Goal: Task Accomplishment & Management: Use online tool/utility

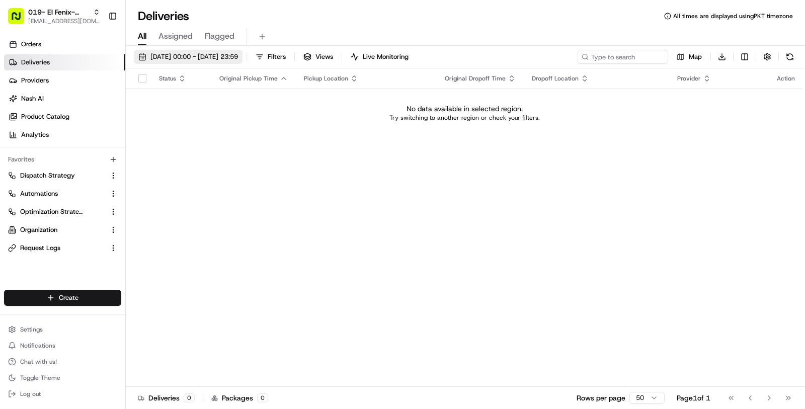
click at [230, 58] on span "[DATE] 00:00 - [DATE] 23:59" at bounding box center [194, 56] width 88 height 9
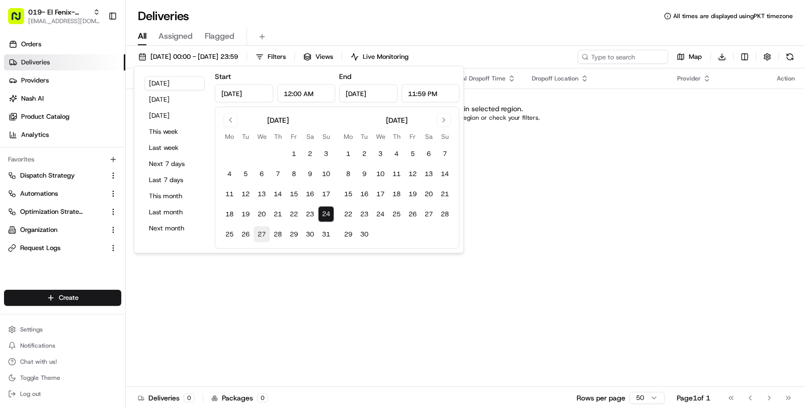
click at [256, 235] on button "27" at bounding box center [262, 234] width 16 height 16
type input "Aug 27, 2025"
click at [312, 215] on button "23" at bounding box center [310, 214] width 16 height 16
type input "Aug 23, 2025"
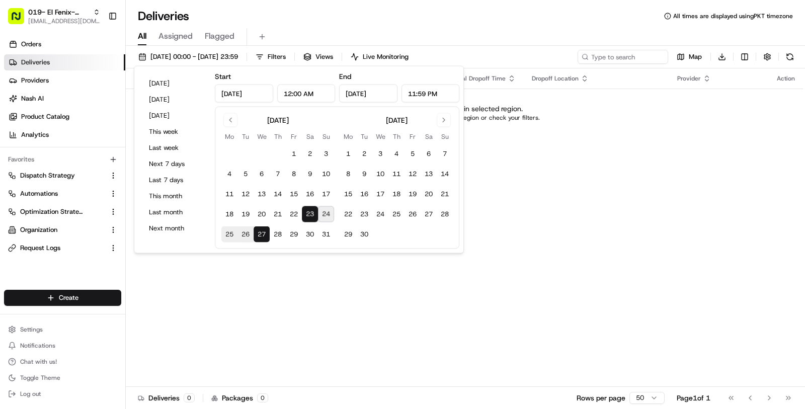
click at [289, 288] on div "Status Original Pickup Time Pickup Location Original Dropoff Time Dropoff Locat…" at bounding box center [464, 227] width 677 height 319
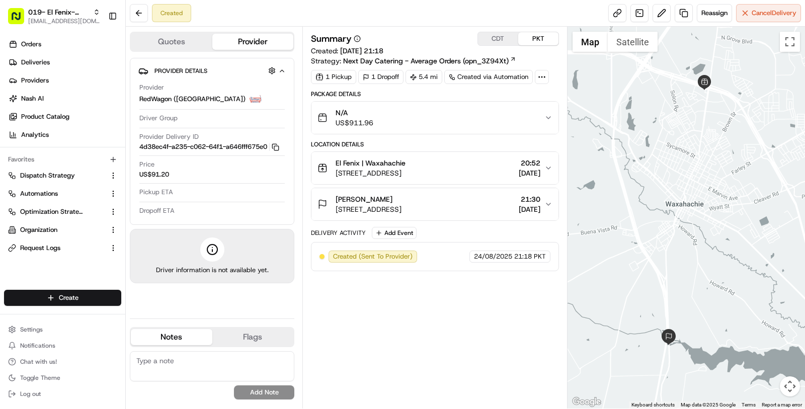
click at [402, 210] on span "[STREET_ADDRESS]" at bounding box center [369, 209] width 66 height 10
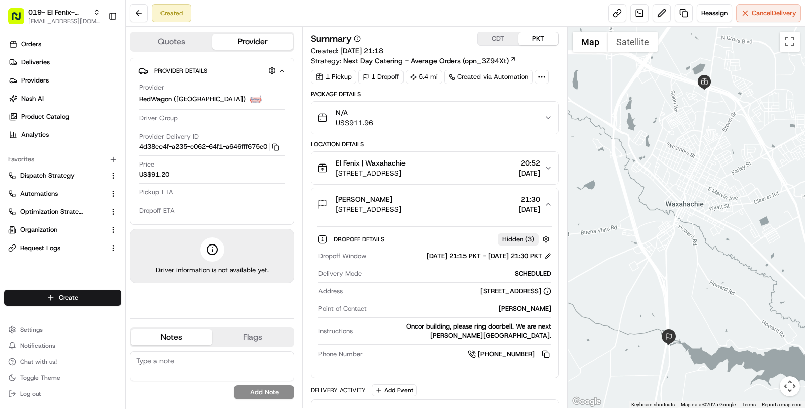
click at [402, 210] on span "750 S US Hwy 77, Waxahachie, TX 75165, USA" at bounding box center [369, 209] width 66 height 10
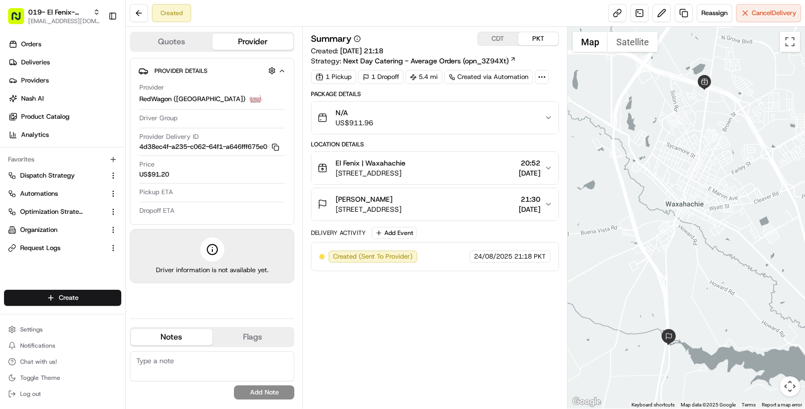
click at [402, 202] on div "[PERSON_NAME]" at bounding box center [369, 199] width 66 height 10
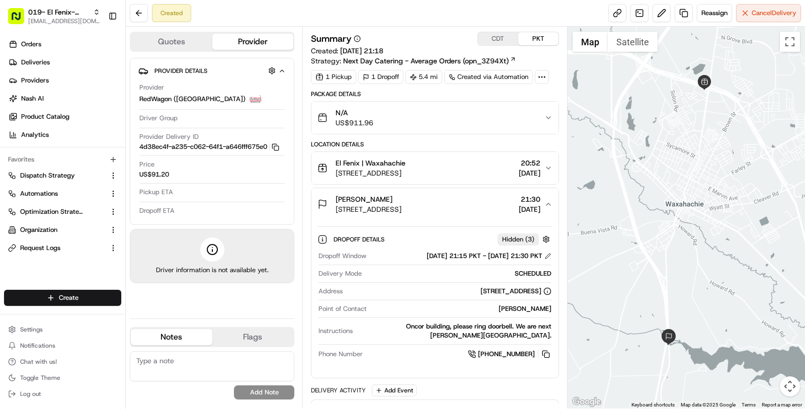
drag, startPoint x: 523, startPoint y: 322, endPoint x: 545, endPoint y: 332, distance: 23.2
click at [545, 332] on div "Oncor building, please ring doorbell. We are next Dunaway Elementary School." at bounding box center [454, 331] width 195 height 18
drag, startPoint x: 551, startPoint y: 333, endPoint x: 525, endPoint y: 326, distance: 27.0
click at [525, 326] on div "Oncor building, please ring doorbell. We are next Dunaway Elementary School." at bounding box center [454, 331] width 195 height 18
copy div "Dunaway Elementary School."
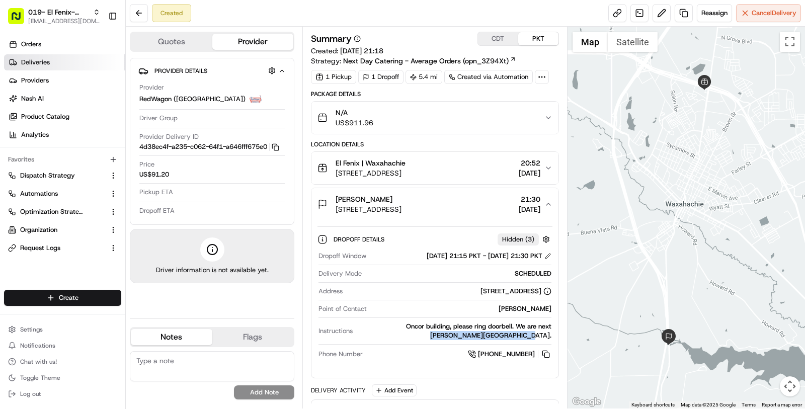
click at [57, 60] on link "Deliveries" at bounding box center [64, 62] width 121 height 16
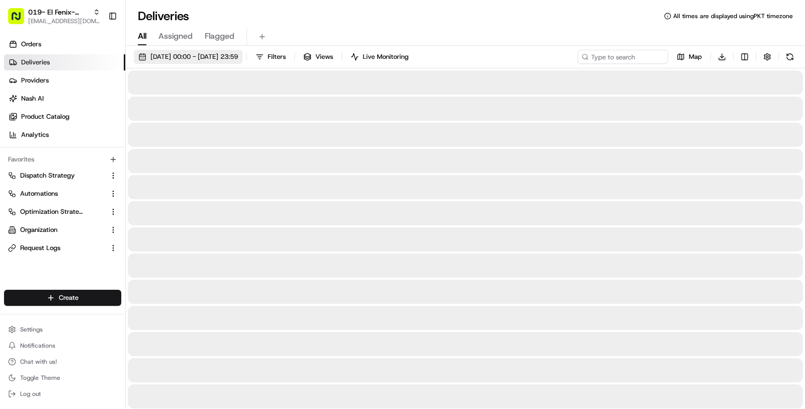
click at [243, 62] on button "24/08/2025 00:00 - 24/08/2025 23:59" at bounding box center [188, 57] width 109 height 14
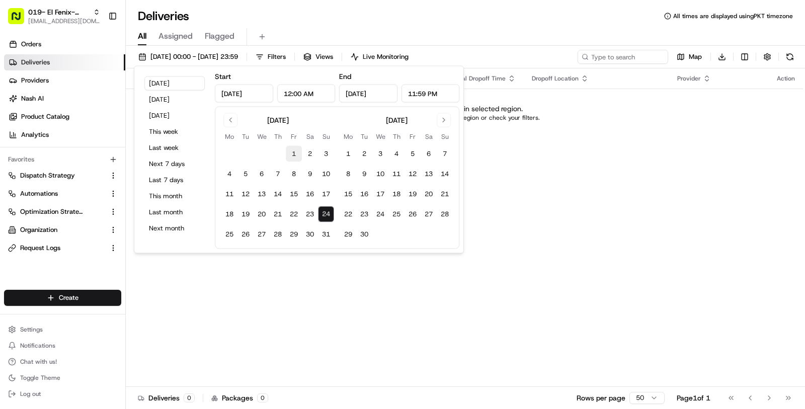
click at [293, 153] on button "1" at bounding box center [294, 154] width 16 height 16
type input "Aug 1, 2025"
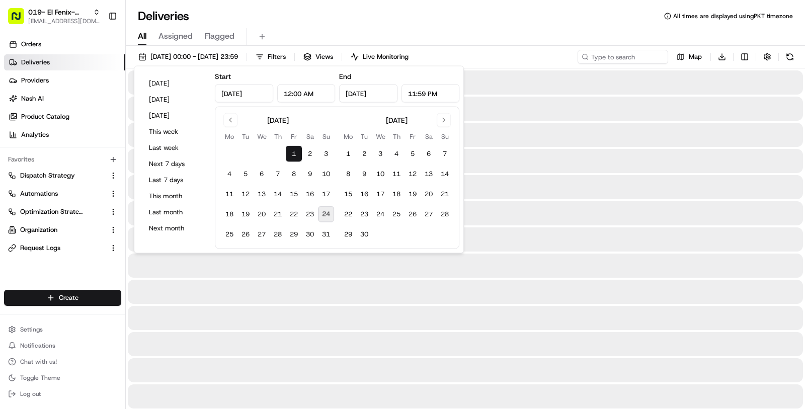
click at [321, 214] on button "24" at bounding box center [326, 214] width 16 height 16
type input "Aug 24, 2025"
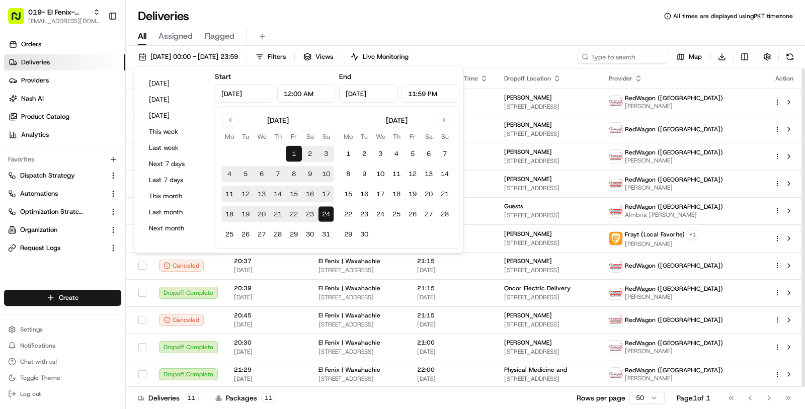
click at [549, 24] on div "All Assigned Flagged" at bounding box center [465, 35] width 679 height 22
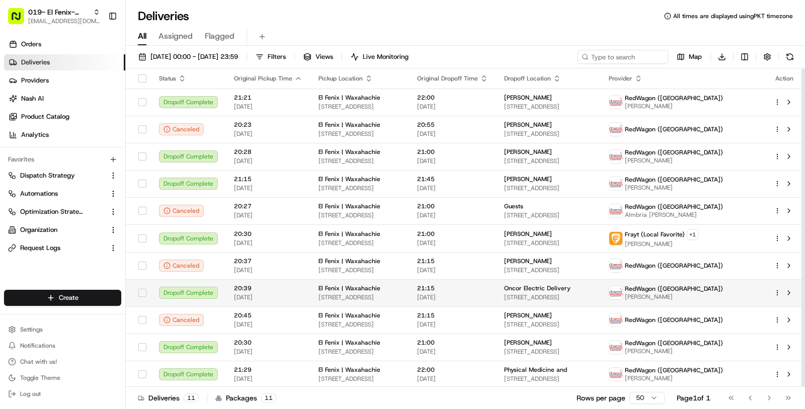
click at [534, 287] on span "Oncor Electric Delivery" at bounding box center [537, 288] width 66 height 8
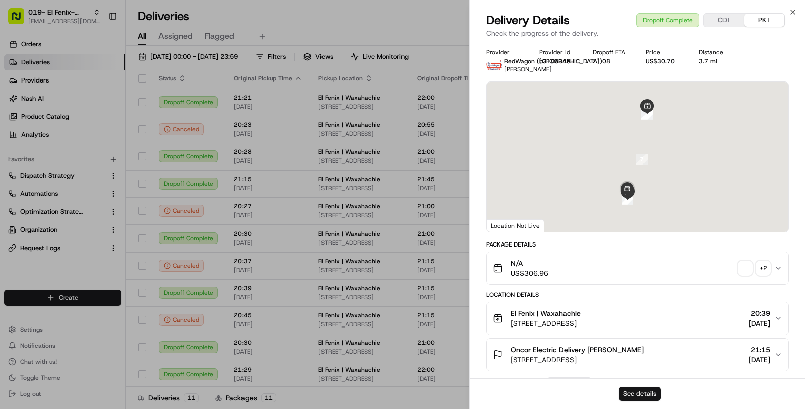
click at [640, 393] on button "See details" at bounding box center [640, 394] width 42 height 14
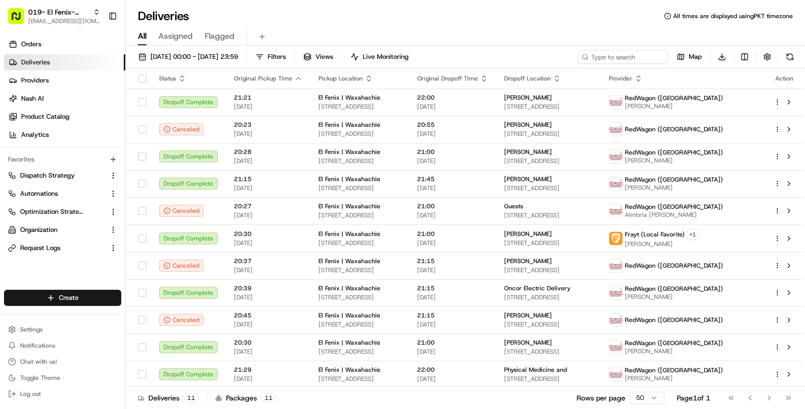
click at [766, 401] on div "Go to first page Go to previous page Go to next page Go to last page" at bounding box center [760, 398] width 74 height 14
click at [199, 57] on span "01/08/2025 00:00 - 24/08/2025 23:59" at bounding box center [194, 56] width 88 height 9
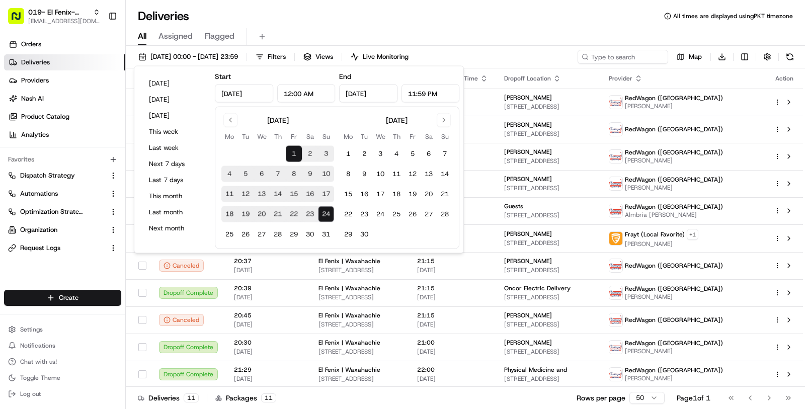
drag, startPoint x: 327, startPoint y: 220, endPoint x: 264, endPoint y: 233, distance: 64.3
click at [326, 220] on button "24" at bounding box center [326, 214] width 16 height 16
type input "Aug 24, 2025"
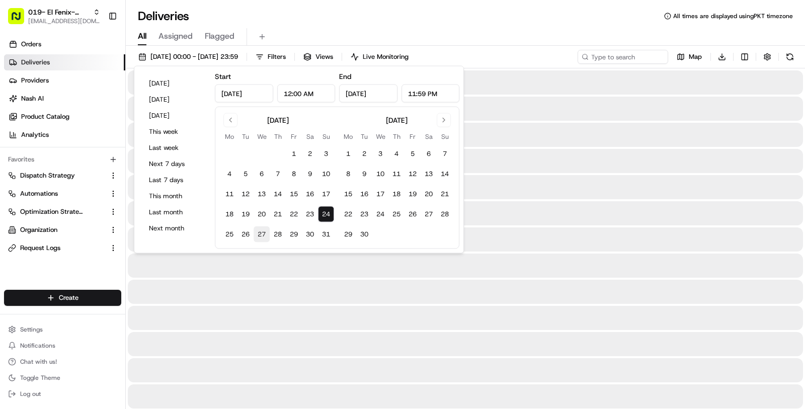
click at [258, 233] on button "27" at bounding box center [262, 234] width 16 height 16
type input "Aug 27, 2025"
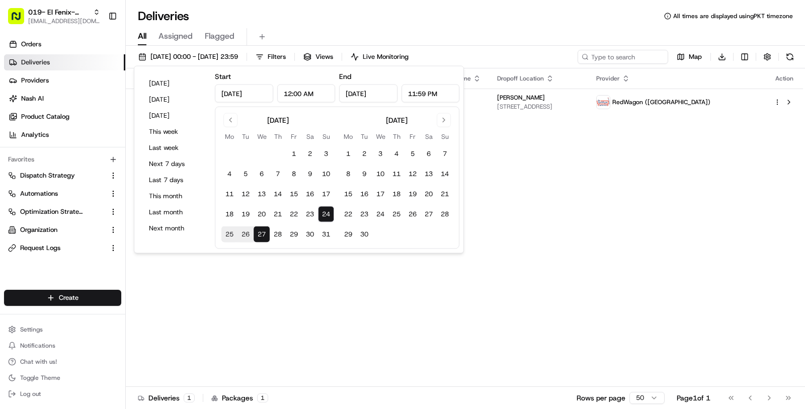
click at [540, 46] on div "24/08/2025 00:00 - 27/08/2025 23:59 Filters Views Live Monitoring Map Download …" at bounding box center [465, 228] width 679 height 365
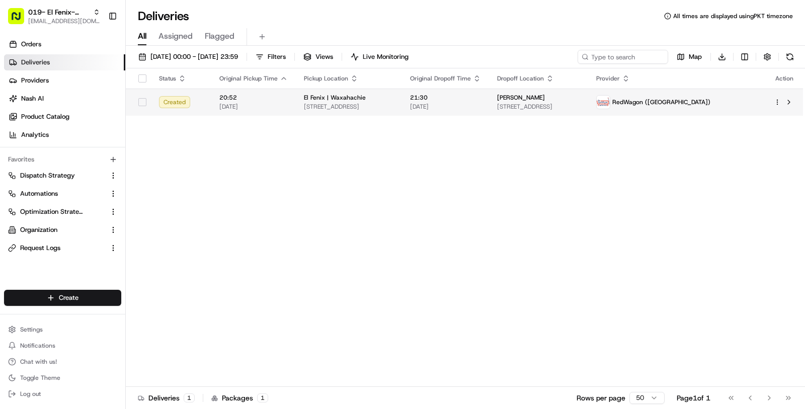
click at [777, 101] on html "019- El Fenix- Waxahachie masood@usenash.com Toggle Sidebar Orders Deliveries P…" at bounding box center [402, 204] width 805 height 409
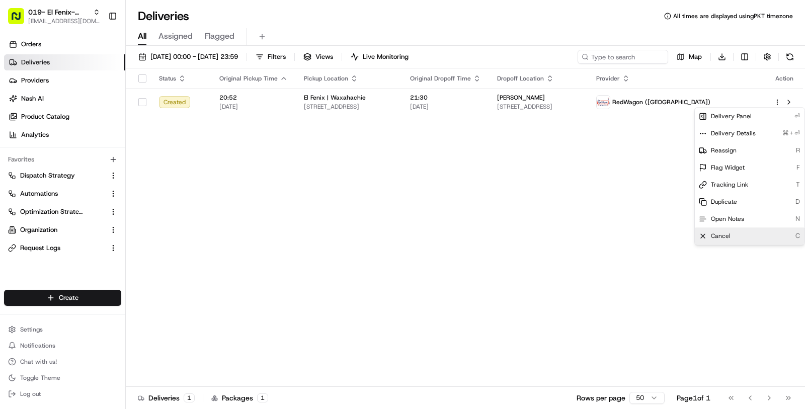
click at [748, 235] on div "Cancel C" at bounding box center [750, 235] width 110 height 17
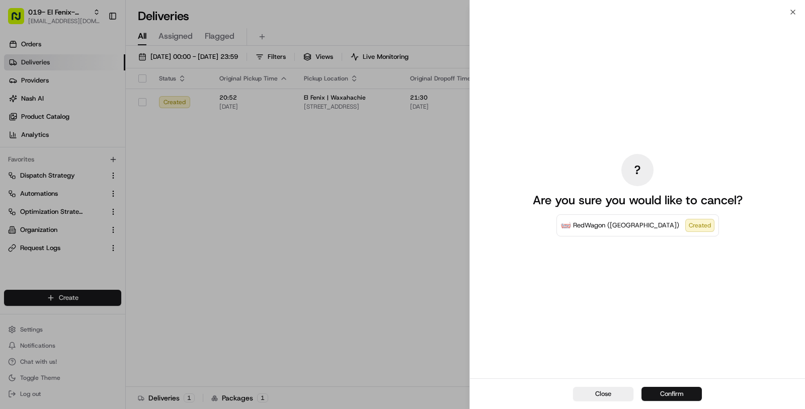
click at [682, 395] on button "Confirm" at bounding box center [672, 394] width 60 height 14
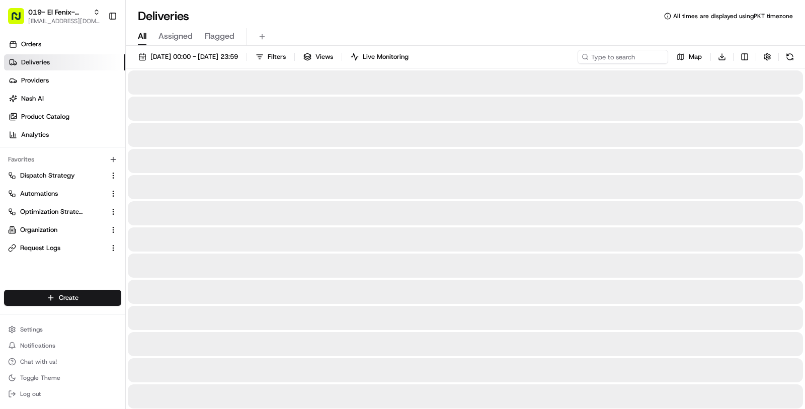
click at [433, 269] on div at bounding box center [465, 266] width 675 height 24
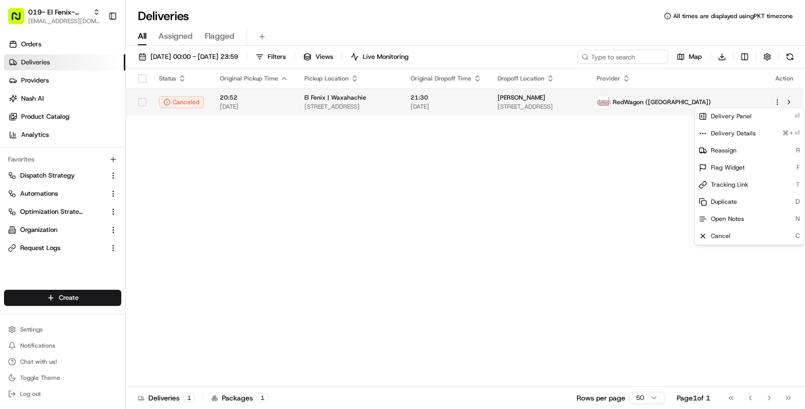
click at [778, 101] on html "019- El Fenix- Waxahachie masood@usenash.com Toggle Sidebar Orders Deliveries P…" at bounding box center [402, 204] width 805 height 409
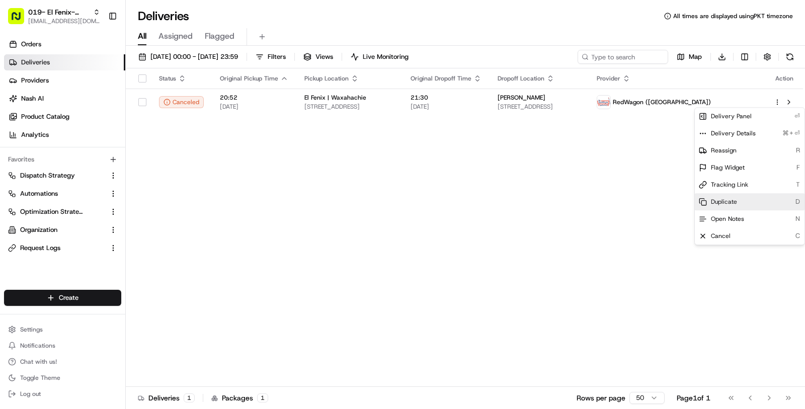
click at [740, 199] on div "Duplicate D" at bounding box center [750, 201] width 110 height 17
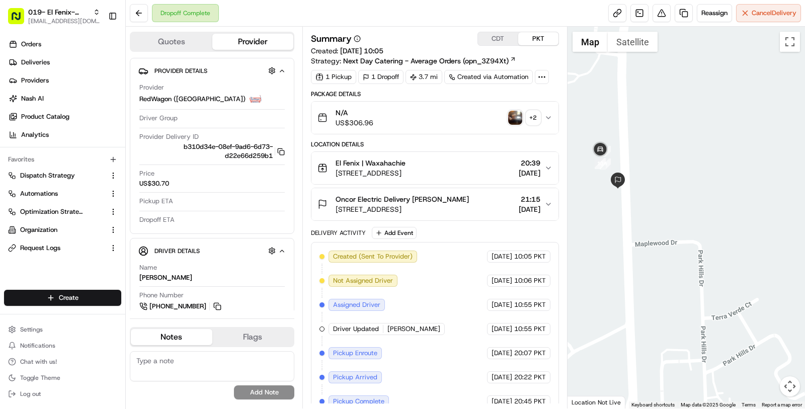
click at [436, 210] on span "[STREET_ADDRESS]" at bounding box center [402, 209] width 133 height 10
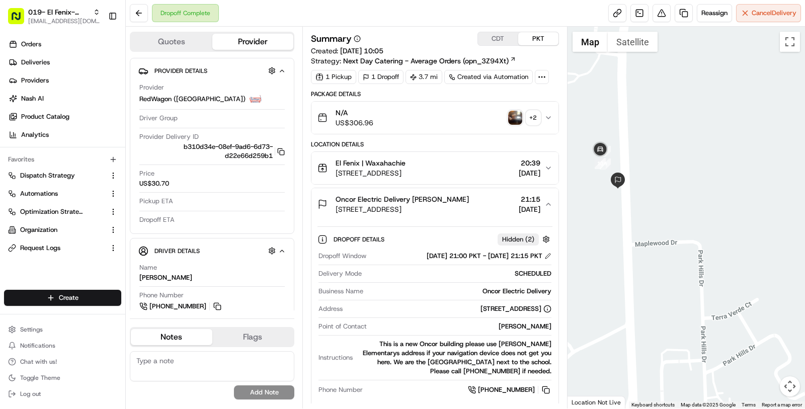
click at [436, 210] on span "[STREET_ADDRESS]" at bounding box center [402, 209] width 133 height 10
copy span "[STREET_ADDRESS]"
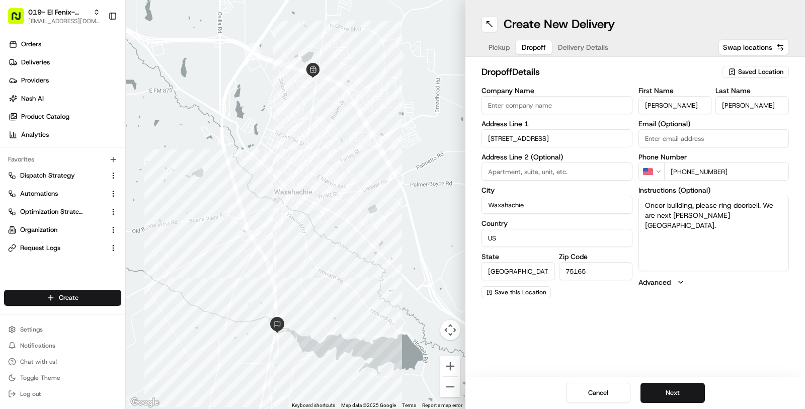
click at [547, 46] on button "Dropoff" at bounding box center [534, 47] width 36 height 14
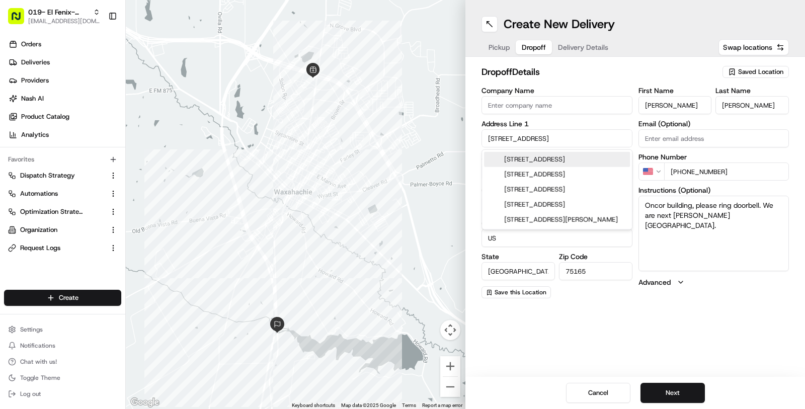
drag, startPoint x: 561, startPoint y: 135, endPoint x: 448, endPoint y: 129, distance: 112.9
click at [448, 129] on div "← Move left → Move right ↑ Move up ↓ Move down + Zoom in - Zoom out Home Jump l…" at bounding box center [465, 204] width 679 height 409
paste input "[STREET_ADDRESS]"
click at [526, 136] on input "[STREET_ADDRESS]" at bounding box center [557, 138] width 151 height 18
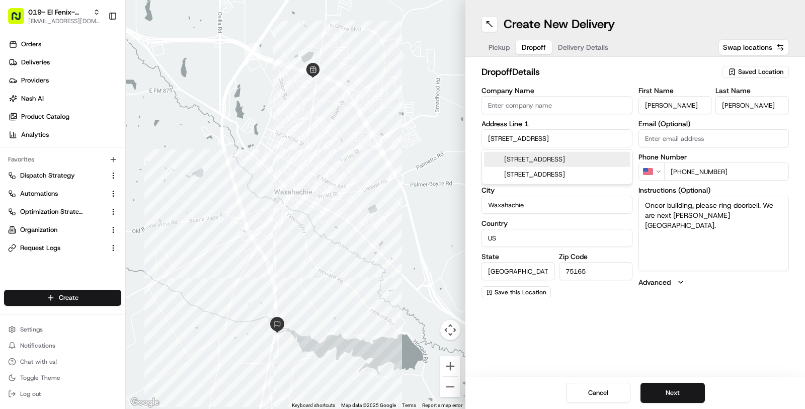
scroll to position [0, 0]
type input "[STREET_ADDRESS]"
click at [568, 156] on div "[STREET_ADDRESS]" at bounding box center [556, 159] width 145 height 15
type input "United States"
type input "2344 South US Highway 77"
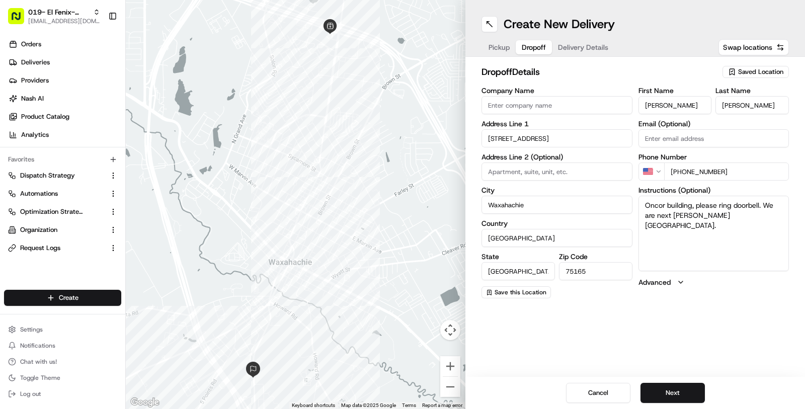
click at [532, 106] on input "Company Name" at bounding box center [557, 105] width 151 height 18
type input "Oncor"
click at [704, 346] on div "Create New Delivery Pickup Dropoff Delivery Details Swap locations dropoff Deta…" at bounding box center [636, 204] width 340 height 409
click at [587, 49] on span "Delivery Details" at bounding box center [583, 47] width 50 height 10
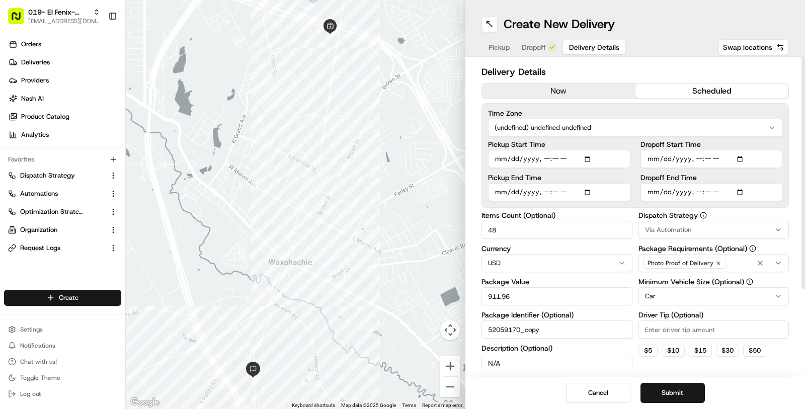
click at [543, 159] on input "Pickup Start Time" at bounding box center [559, 159] width 142 height 18
type input "2025-08-26T21:00"
click at [556, 194] on input "Pickup End Time" at bounding box center [559, 192] width 142 height 18
type input "2025-08-26T21:10"
click at [690, 395] on button "Submit" at bounding box center [673, 393] width 64 height 20
